Goal: Navigation & Orientation: Understand site structure

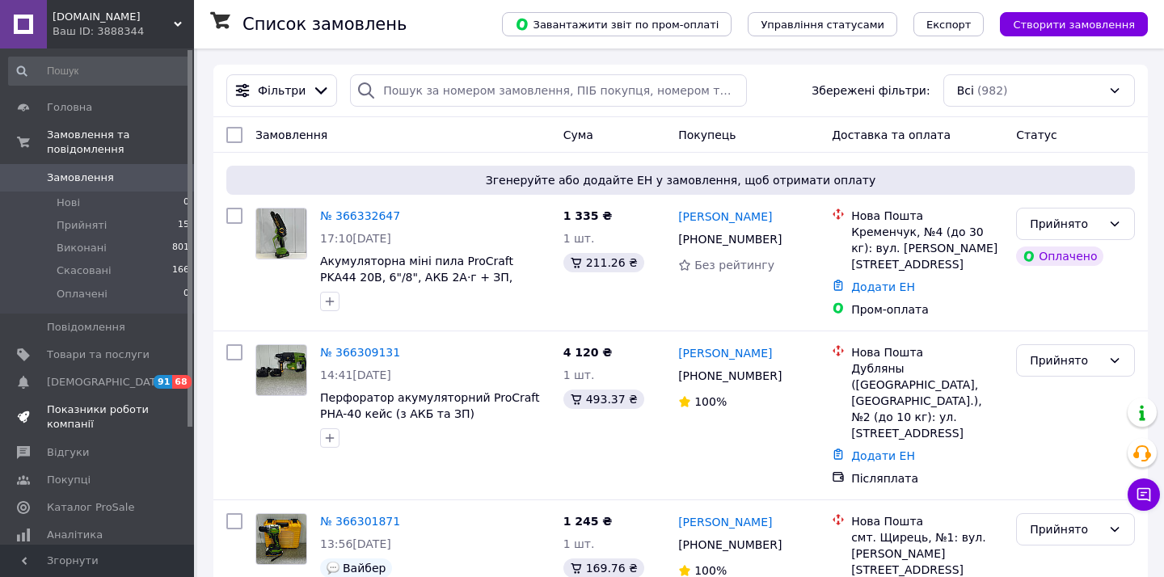
click at [95, 405] on span "Показники роботи компанії" at bounding box center [98, 416] width 103 height 29
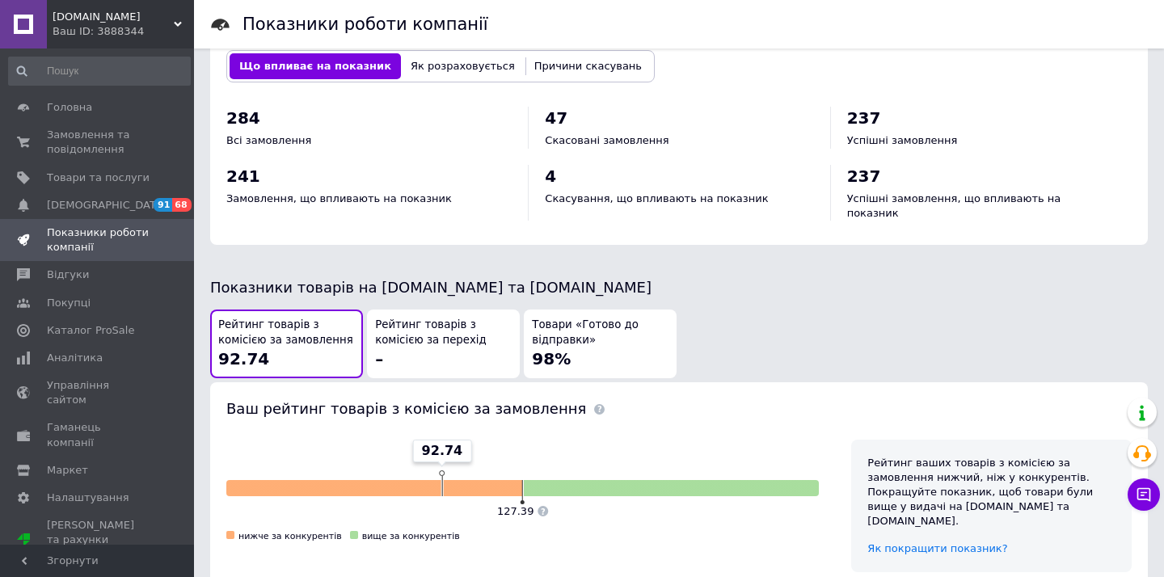
scroll to position [660, 0]
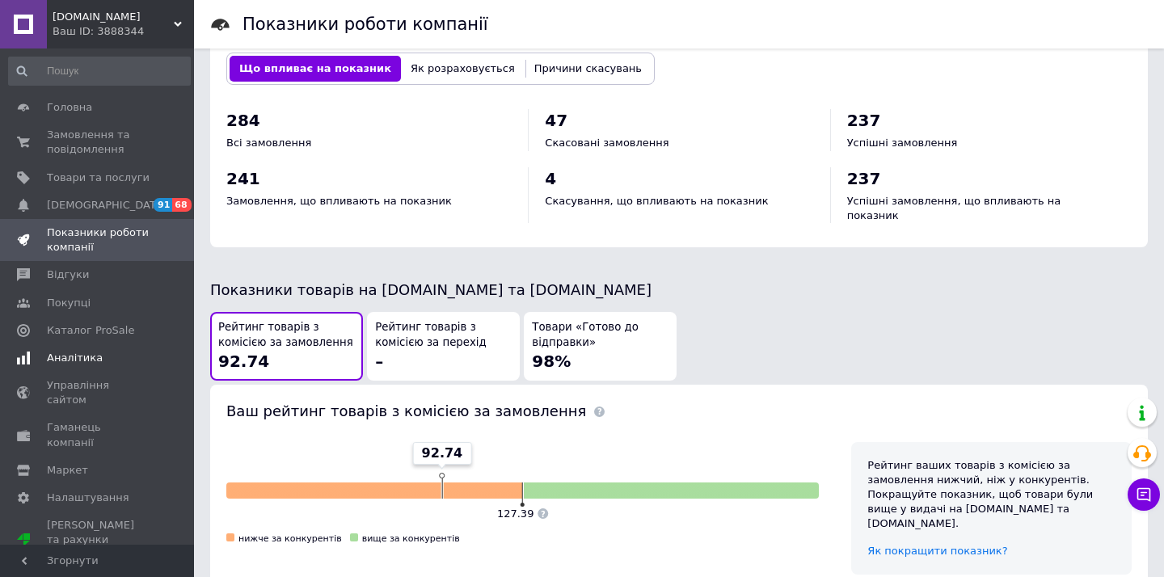
click at [75, 353] on span "Аналітика" at bounding box center [75, 358] width 56 height 15
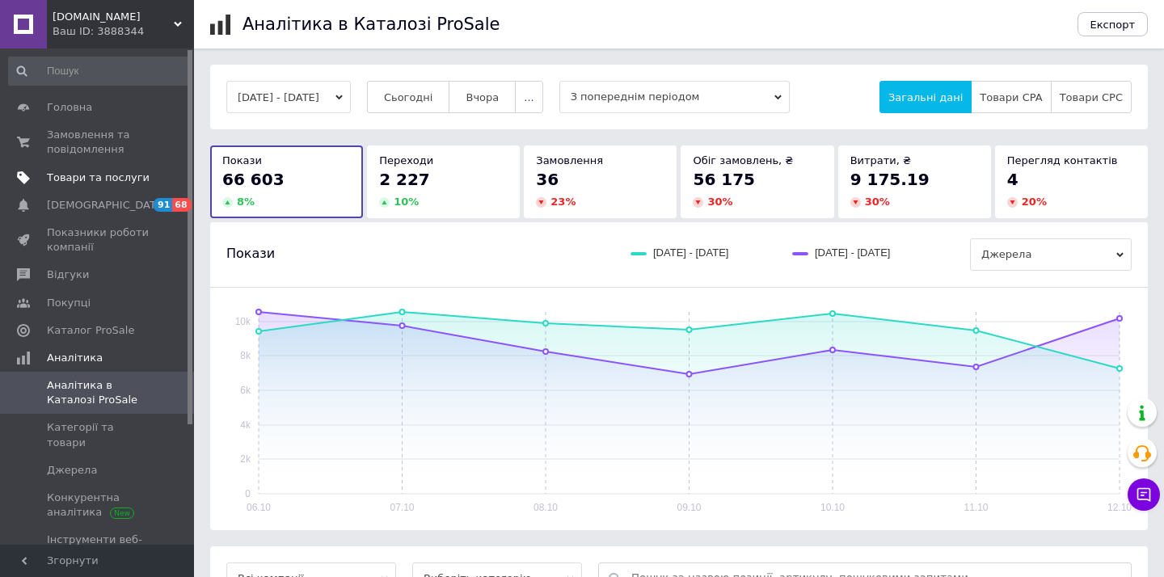
click at [91, 179] on span "Товари та послуги" at bounding box center [98, 177] width 103 height 15
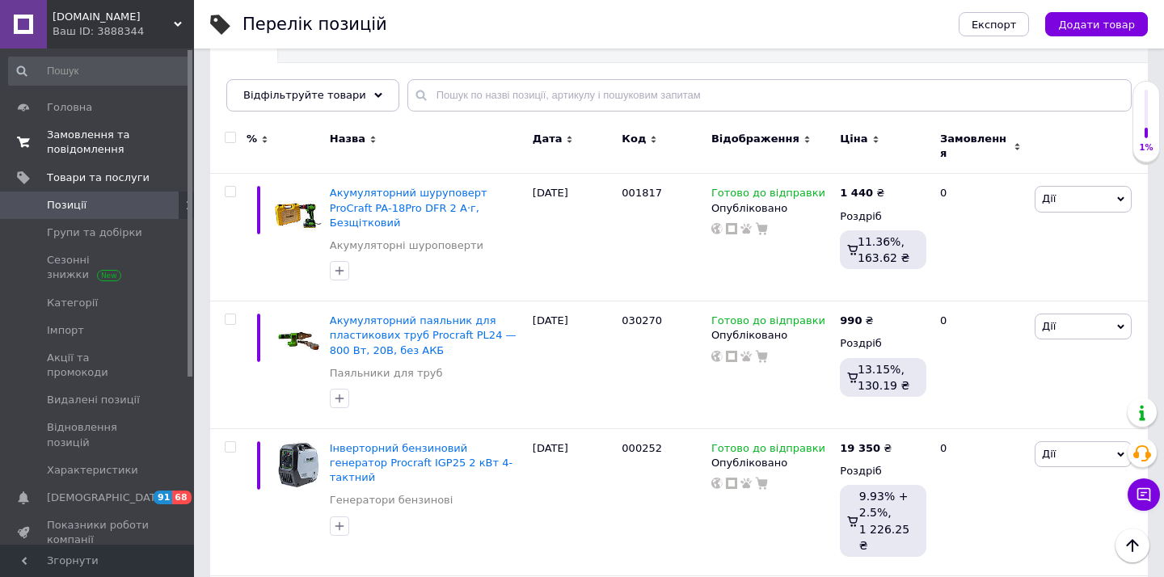
click at [86, 140] on span "Замовлення та повідомлення" at bounding box center [98, 142] width 103 height 29
